Goal: Feedback & Contribution: Leave review/rating

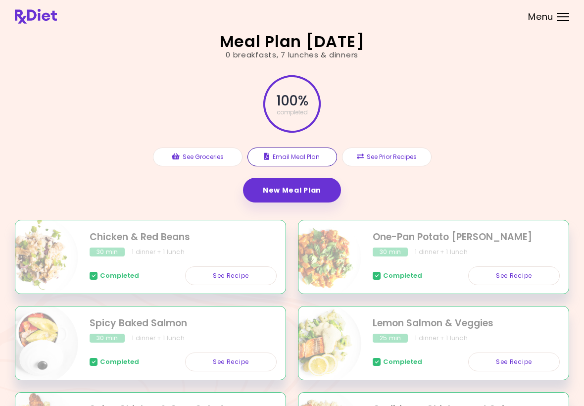
click at [301, 154] on button "Email Meal Plan" at bounding box center [293, 157] width 90 height 19
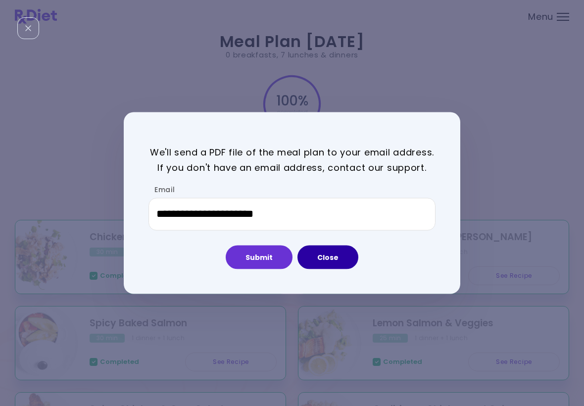
click at [333, 260] on button "Close" at bounding box center [328, 257] width 61 height 24
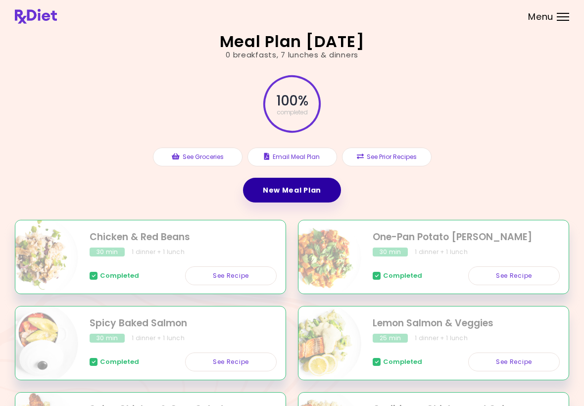
click at [303, 187] on link "New Meal Plan" at bounding box center [292, 190] width 98 height 25
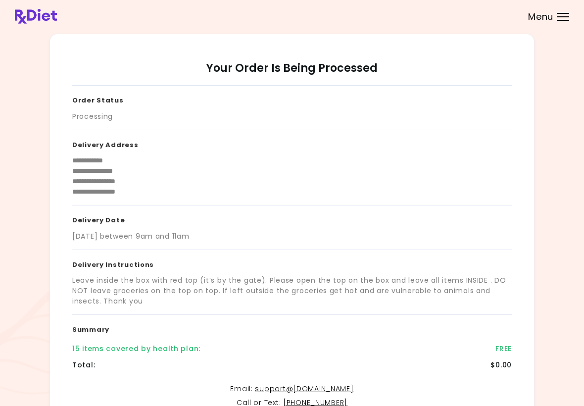
click at [565, 17] on div at bounding box center [563, 16] width 12 height 1
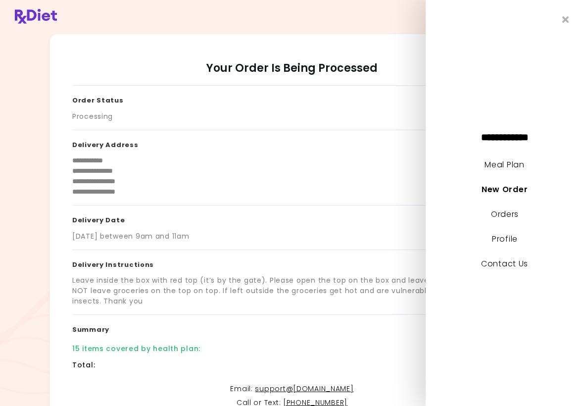
click at [519, 162] on link "Meal Plan" at bounding box center [505, 164] width 40 height 11
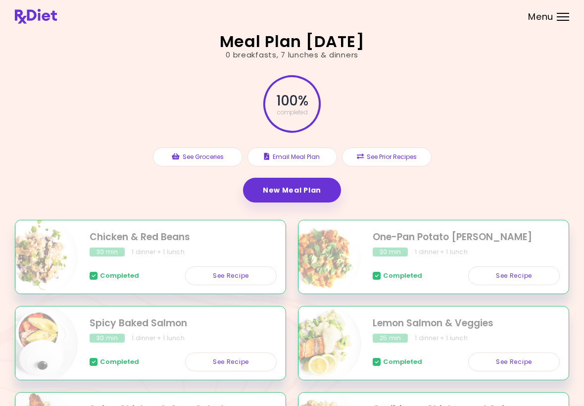
click at [203, 153] on button "See Groceries" at bounding box center [198, 157] width 90 height 19
click at [414, 151] on button "See Prior Recipes" at bounding box center [387, 157] width 90 height 19
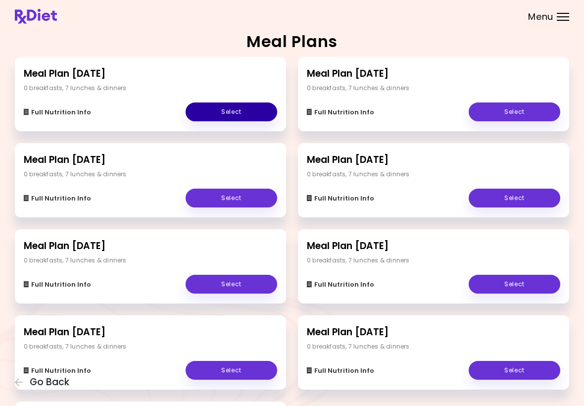
click at [233, 114] on link "Select" at bounding box center [232, 111] width 92 height 19
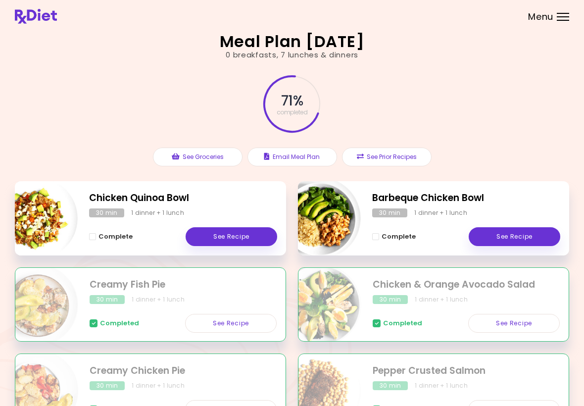
click at [513, 232] on link "See Recipe" at bounding box center [515, 236] width 92 height 19
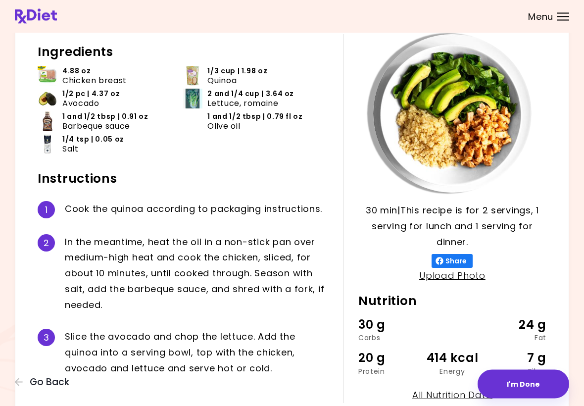
scroll to position [51, 0]
click at [529, 388] on button "I'm Done" at bounding box center [524, 384] width 92 height 29
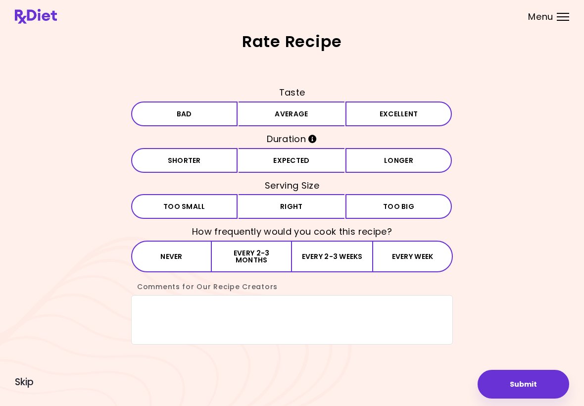
click at [308, 106] on button "Average" at bounding box center [292, 114] width 106 height 25
click at [302, 166] on button "Expected" at bounding box center [292, 160] width 106 height 25
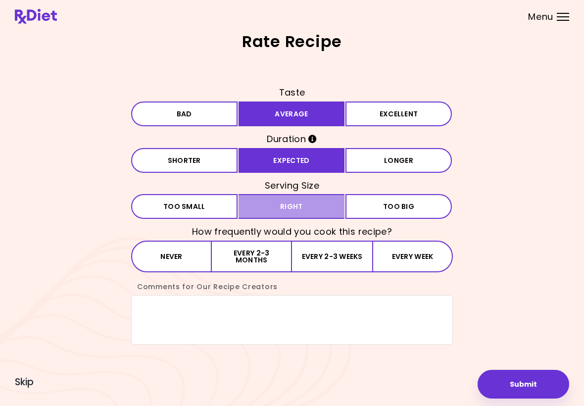
click at [318, 203] on button "Right" at bounding box center [292, 206] width 106 height 25
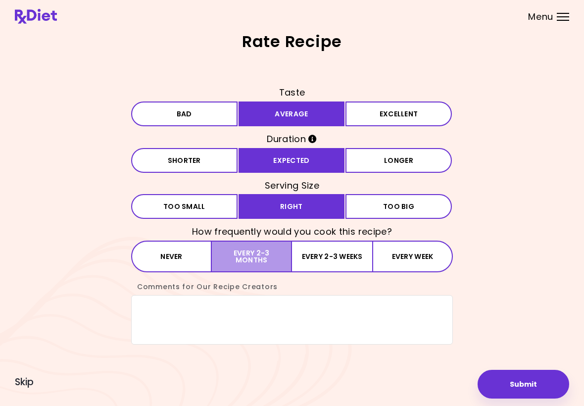
click at [254, 254] on button "Every 2-3 months" at bounding box center [252, 257] width 80 height 32
click at [168, 304] on textarea "Comments for Our Recipe Creators" at bounding box center [292, 320] width 322 height 50
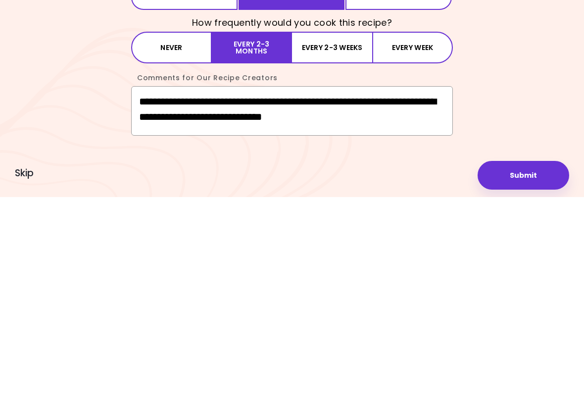
click at [402, 295] on textarea "**********" at bounding box center [292, 320] width 322 height 50
type textarea "**********"
click at [526, 370] on button "Submit" at bounding box center [524, 384] width 92 height 29
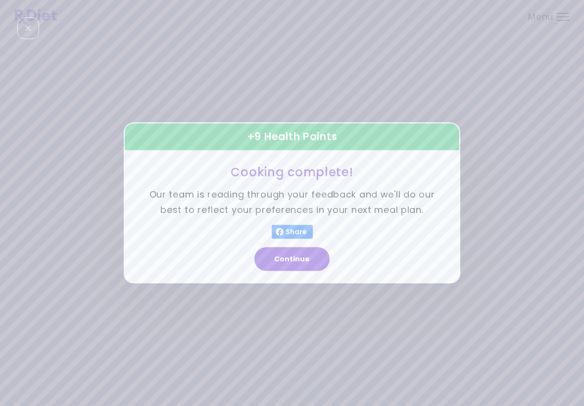
click at [290, 258] on button "Continue" at bounding box center [292, 260] width 75 height 24
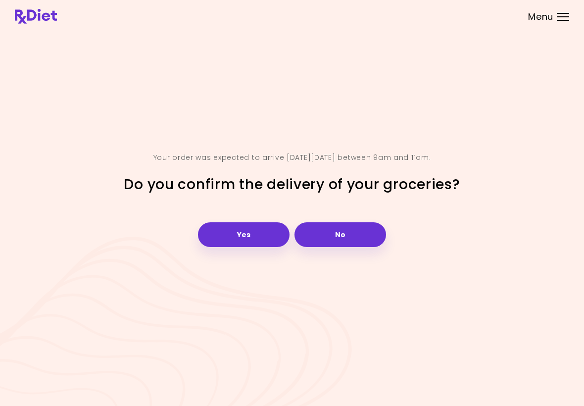
click at [250, 245] on button "Yes" at bounding box center [244, 234] width 92 height 25
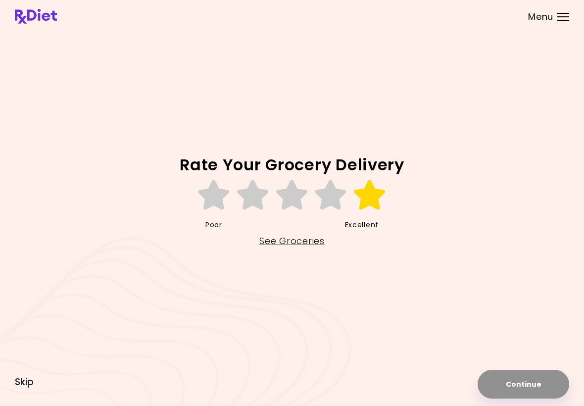
click at [372, 197] on icon at bounding box center [370, 195] width 34 height 30
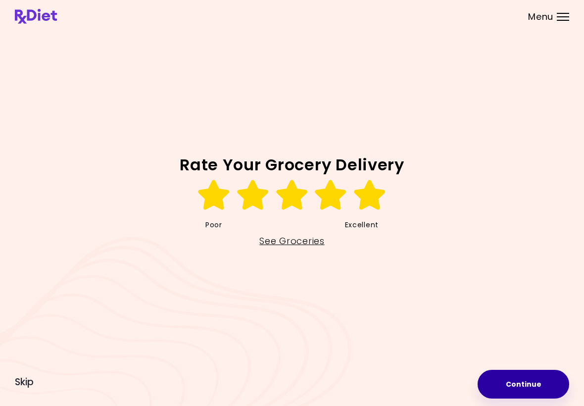
click at [529, 386] on button "Continue" at bounding box center [524, 384] width 92 height 29
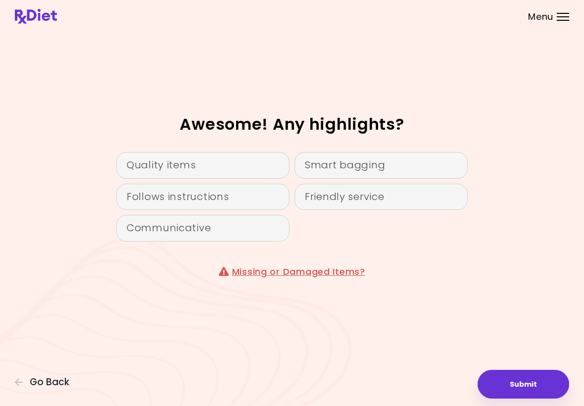
click at [252, 196] on div "Follows instructions" at bounding box center [202, 197] width 173 height 27
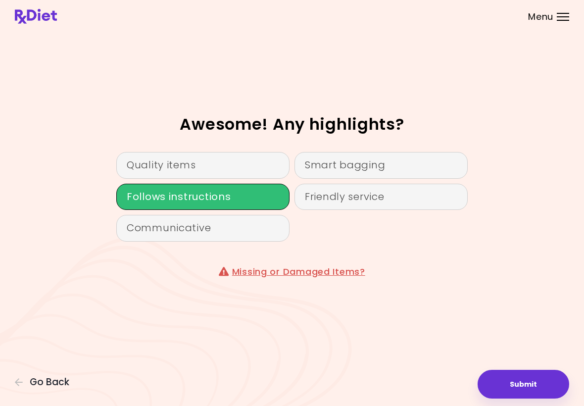
click at [251, 171] on div "Quality items" at bounding box center [202, 165] width 173 height 27
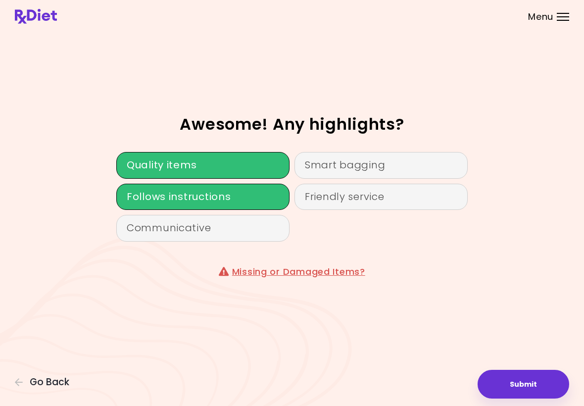
click at [529, 383] on button "Submit" at bounding box center [524, 384] width 92 height 29
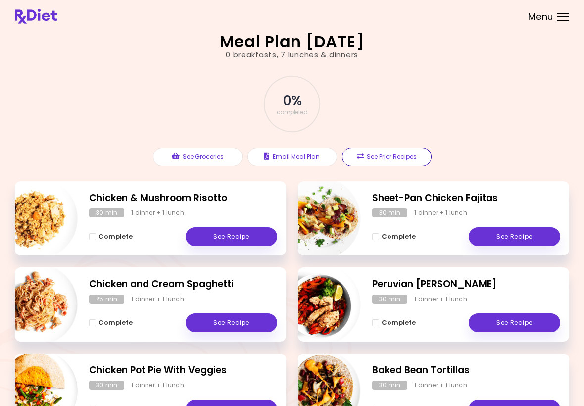
click at [384, 152] on button "See Prior Recipes" at bounding box center [387, 157] width 90 height 19
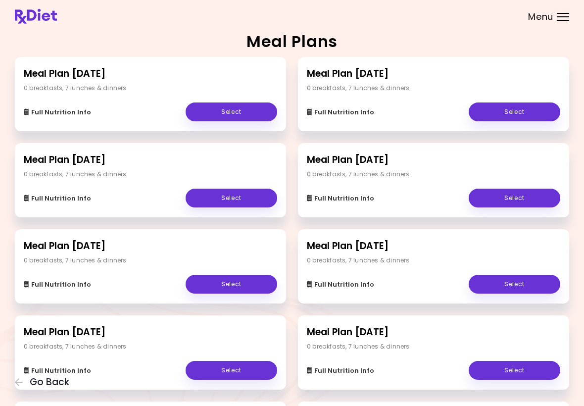
click at [518, 110] on link "Select" at bounding box center [515, 111] width 92 height 19
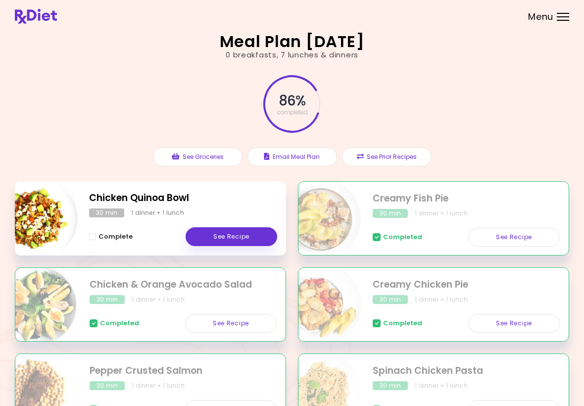
click at [241, 236] on link "See Recipe" at bounding box center [232, 236] width 92 height 19
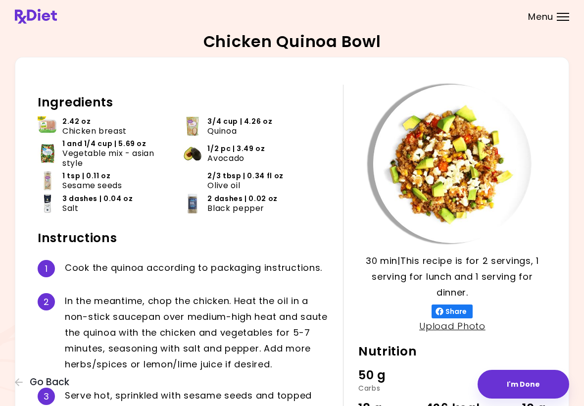
click at [526, 390] on button "I'm Done" at bounding box center [524, 384] width 92 height 29
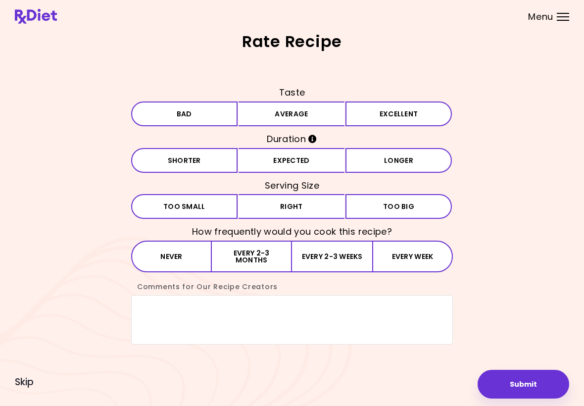
click at [319, 115] on button "Average" at bounding box center [292, 114] width 106 height 25
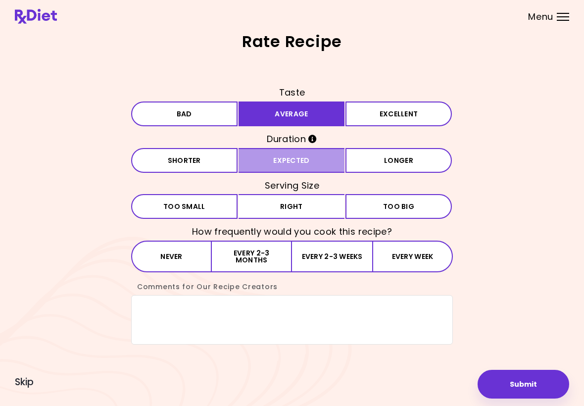
click at [300, 166] on button "Expected" at bounding box center [292, 160] width 106 height 25
click at [311, 204] on button "Right" at bounding box center [292, 206] width 106 height 25
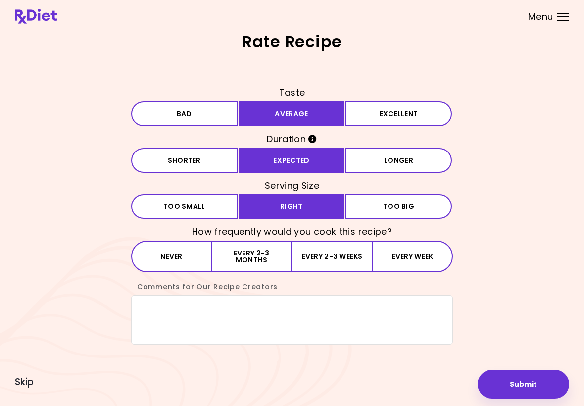
click at [265, 253] on button "Every 2-3 months" at bounding box center [252, 257] width 80 height 32
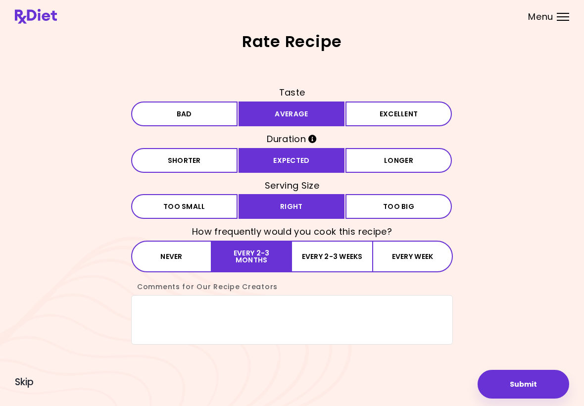
click at [179, 311] on textarea "Comments for Our Recipe Creators" at bounding box center [292, 320] width 322 height 50
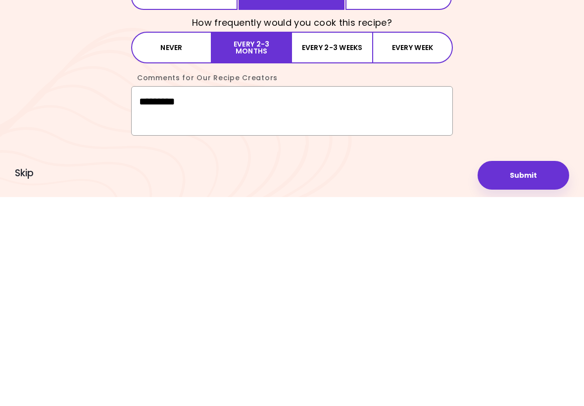
type textarea "*********"
click at [514, 370] on button "Submit" at bounding box center [524, 384] width 92 height 29
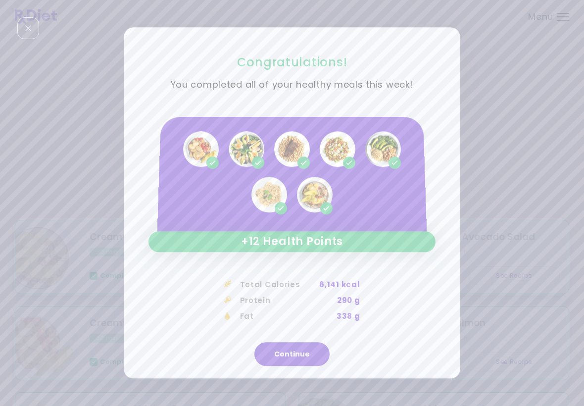
click at [302, 362] on button "Continue" at bounding box center [292, 355] width 75 height 24
